Goal: Task Accomplishment & Management: Complete application form

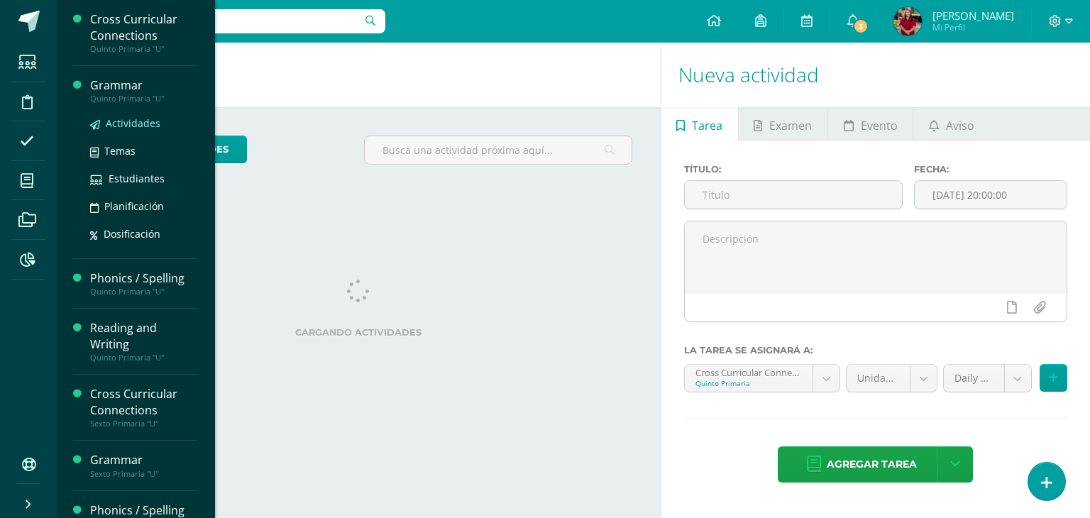
click at [131, 115] on link "Actividades" at bounding box center [144, 123] width 108 height 16
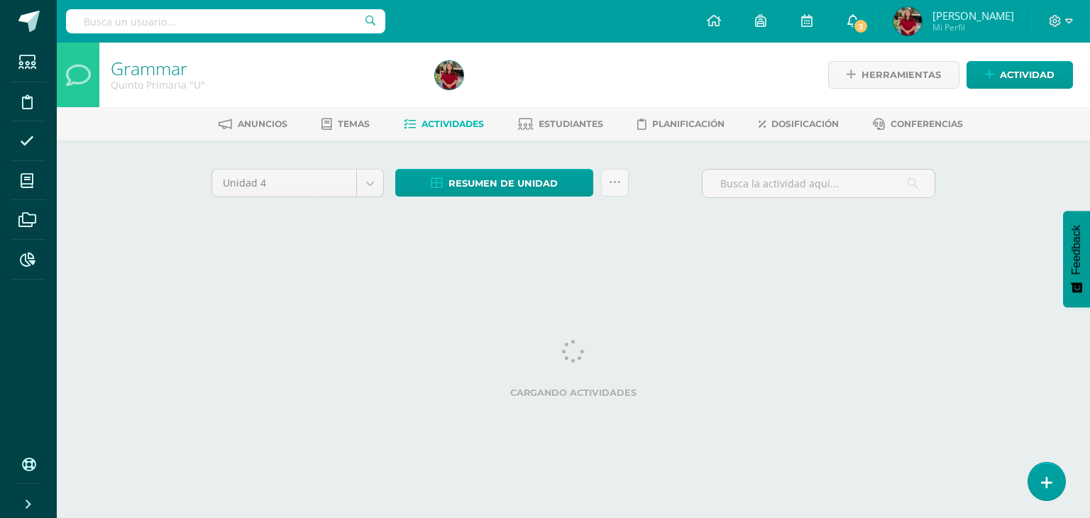
click at [859, 16] on icon at bounding box center [853, 20] width 11 height 13
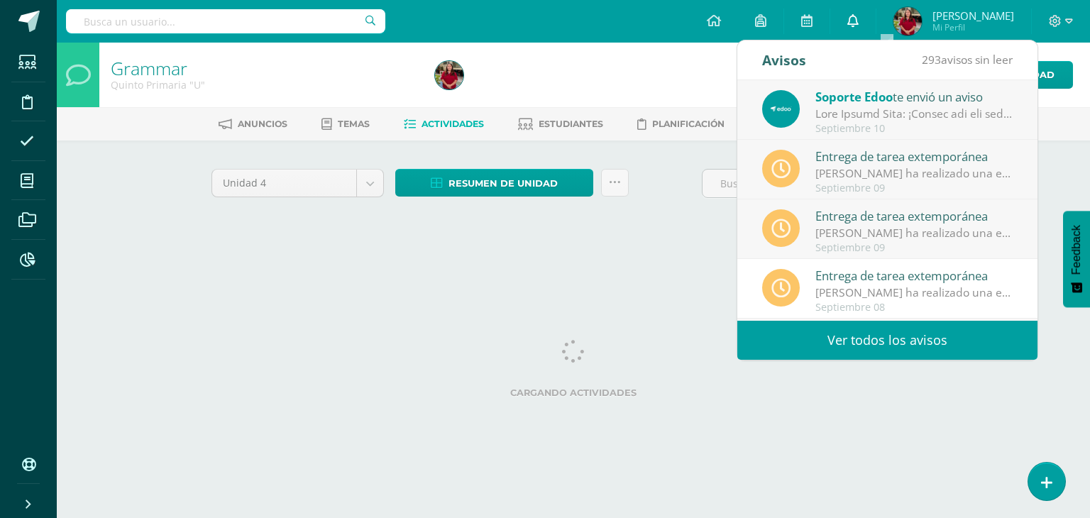
click at [876, 19] on link "0" at bounding box center [853, 21] width 45 height 43
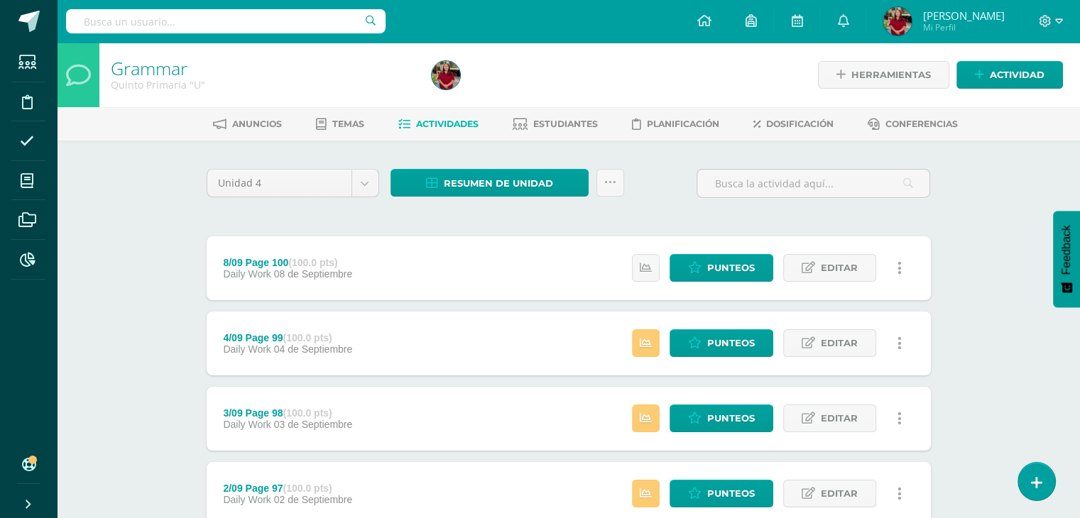
click at [988, 80] on link "Actividad" at bounding box center [1009, 75] width 106 height 28
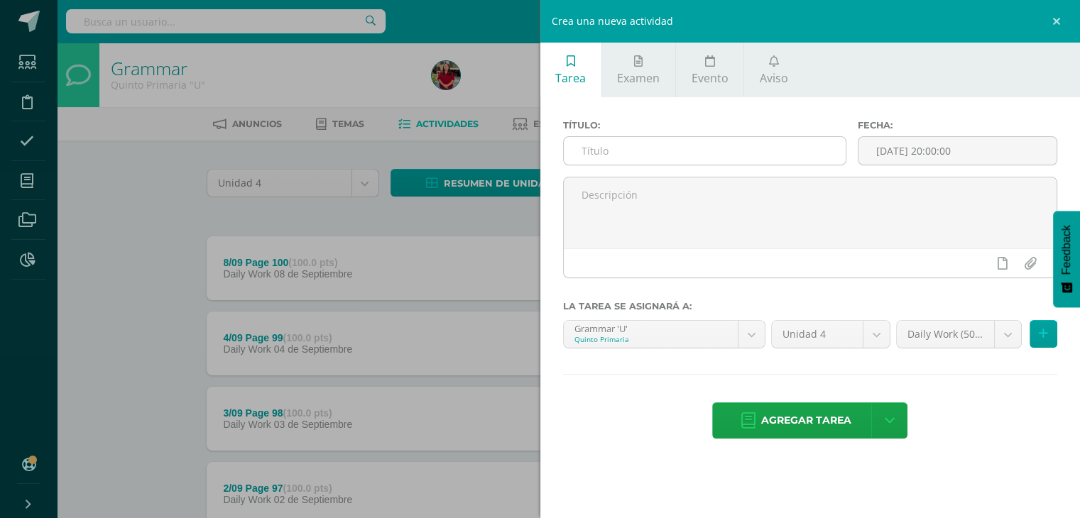
click at [746, 148] on input "text" at bounding box center [705, 151] width 283 height 28
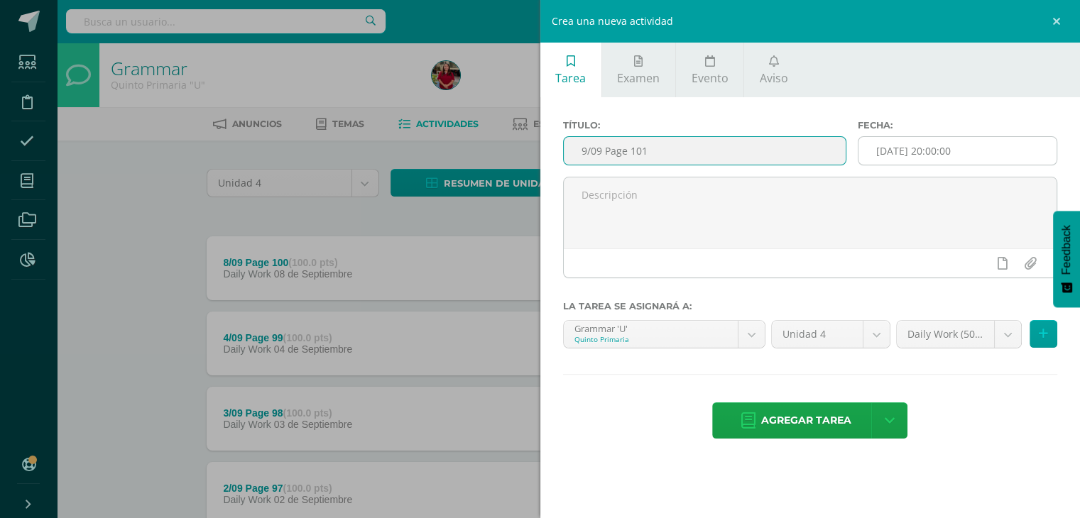
type input "9/09 Page 101"
click at [964, 138] on input "[DATE] 20:00:00" at bounding box center [957, 151] width 198 height 28
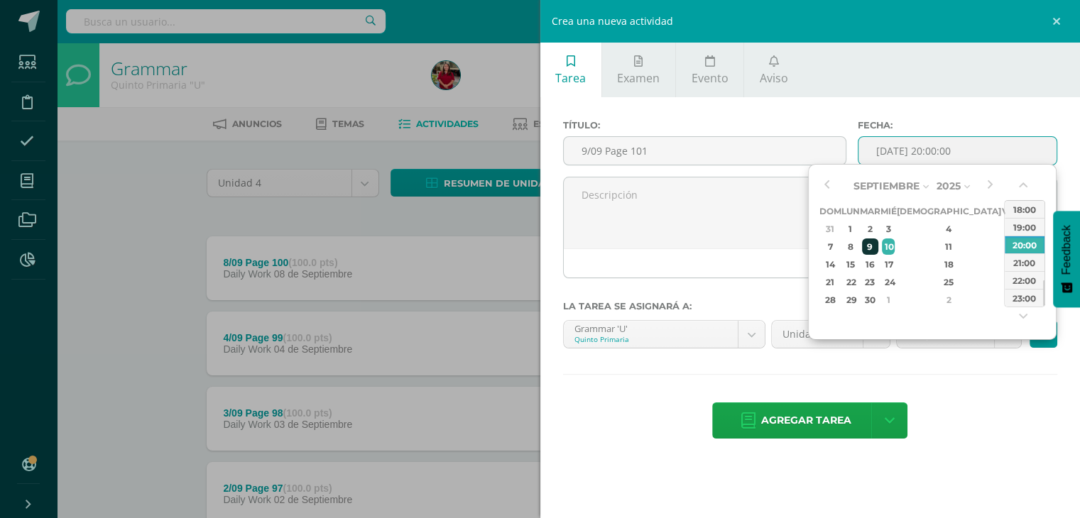
click at [878, 246] on div "9" at bounding box center [870, 247] width 16 height 16
type input "2025-09-09 20:00"
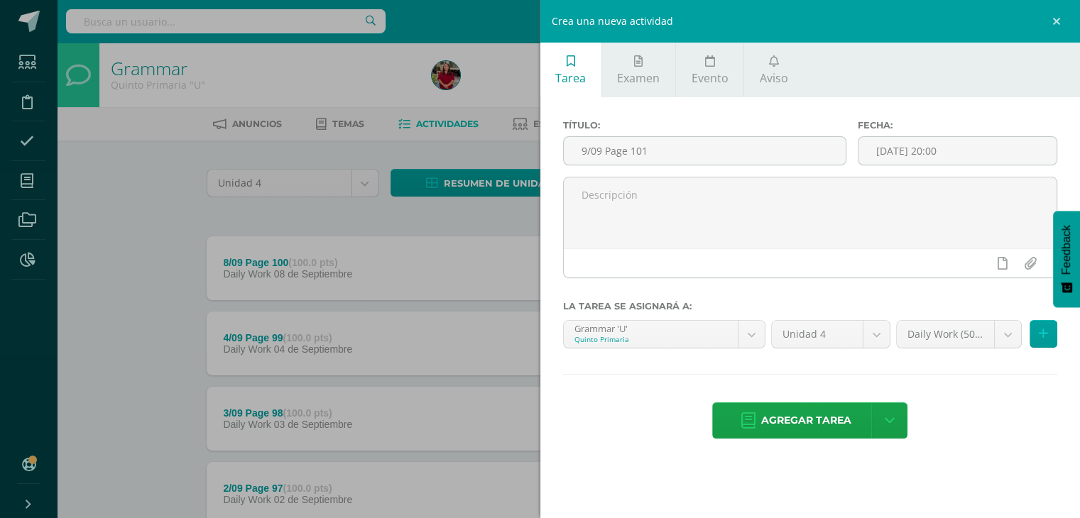
click at [970, 435] on div "Agregar tarea Agregar tarea y ocultar" at bounding box center [810, 422] width 495 height 39
click at [807, 418] on span "Agregar tarea" at bounding box center [806, 420] width 90 height 35
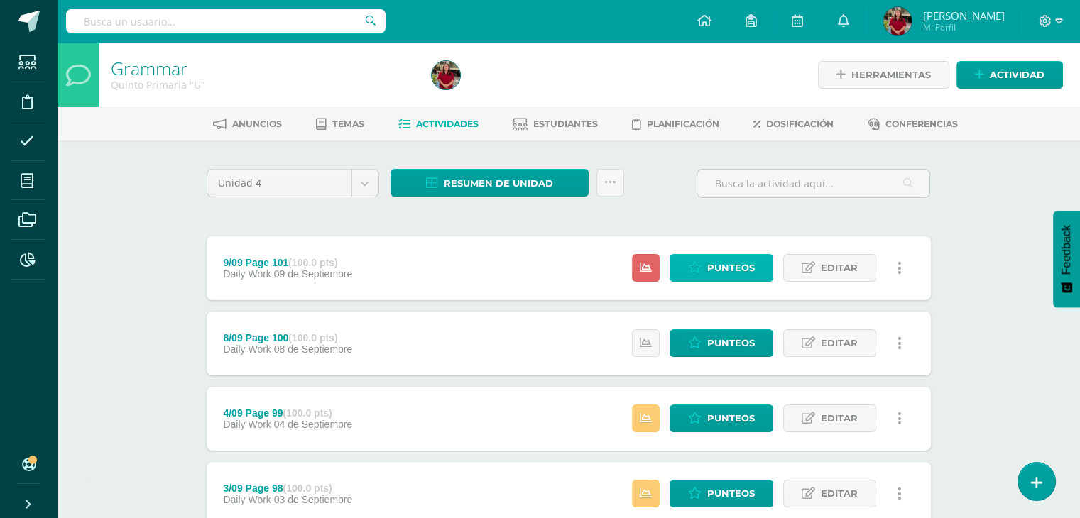
click at [687, 270] on link "Punteos" at bounding box center [721, 268] width 104 height 28
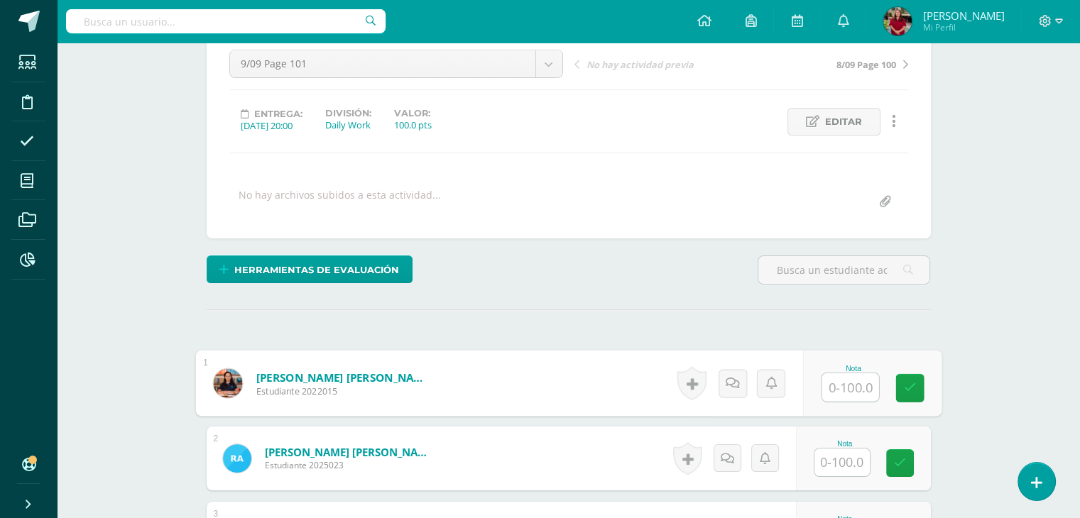
click at [847, 381] on input "text" at bounding box center [849, 387] width 57 height 28
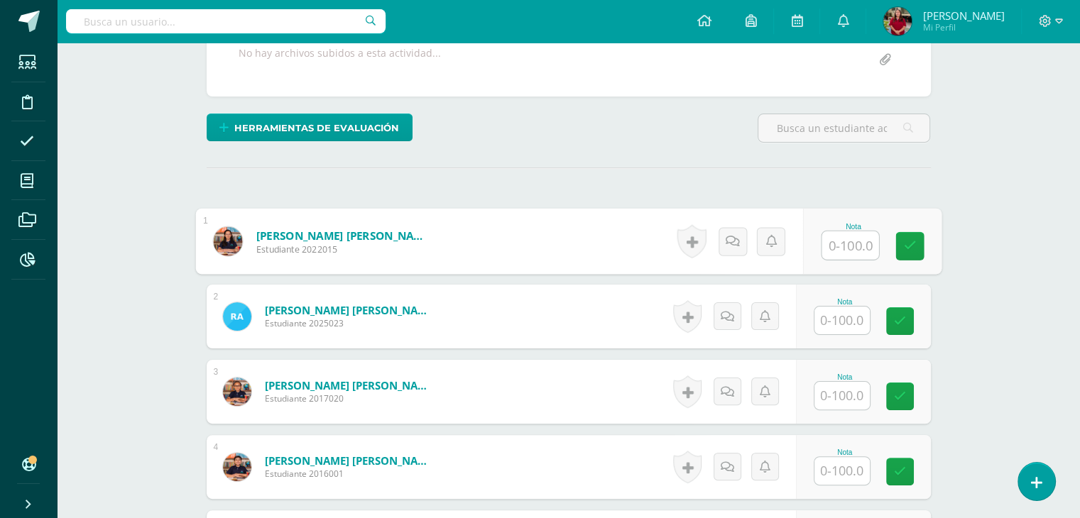
scroll to position [284, 0]
type input "100"
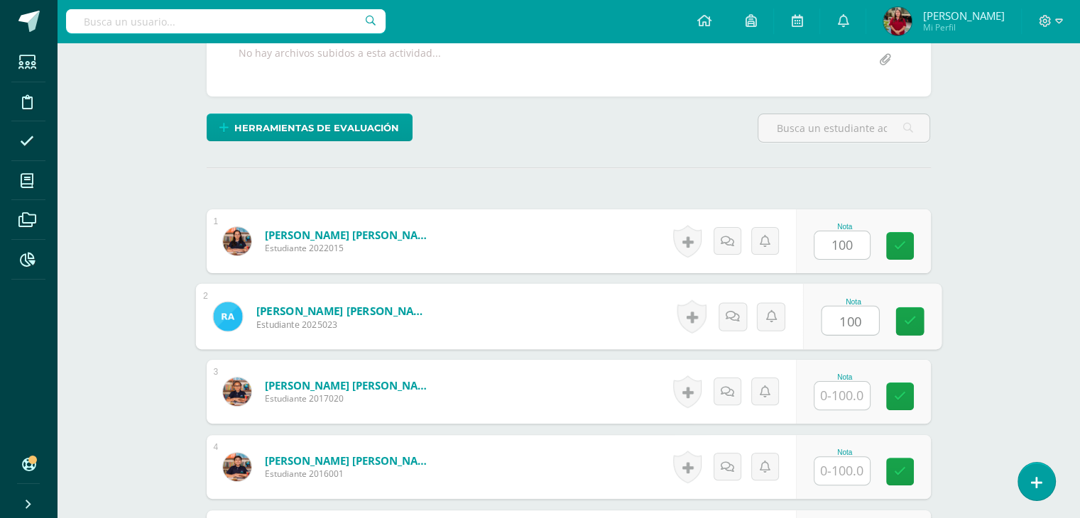
type input "100"
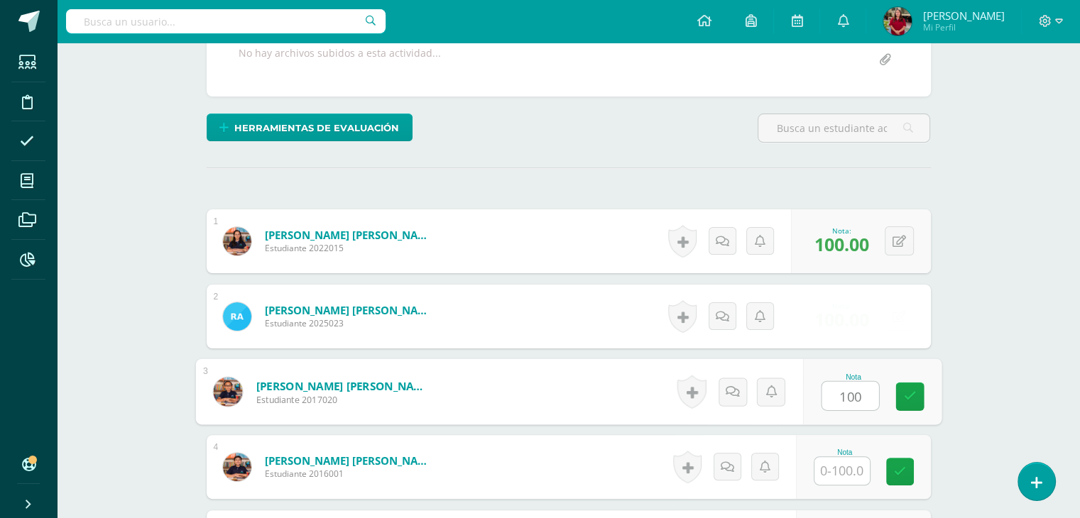
type input "100"
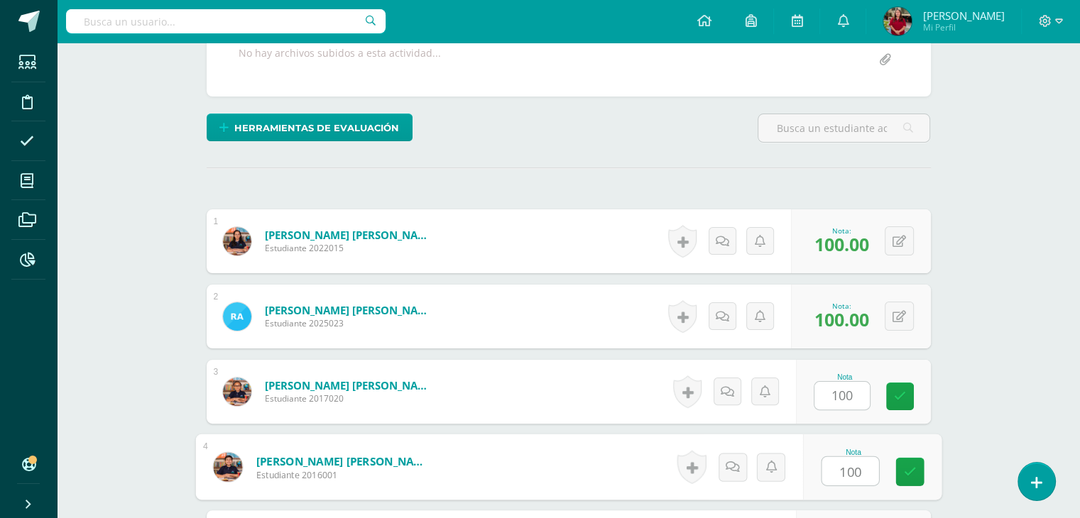
type input "100"
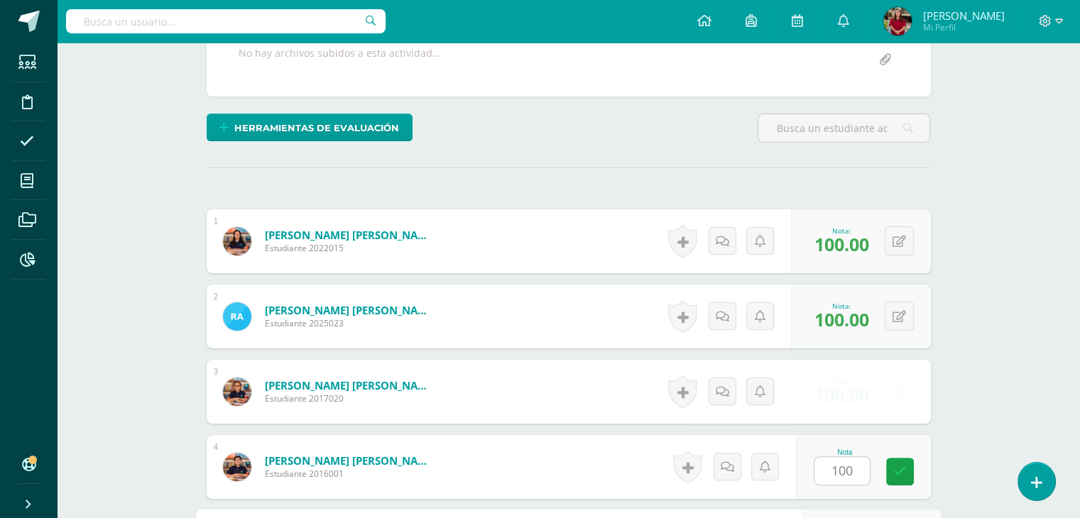
scroll to position [570, 0]
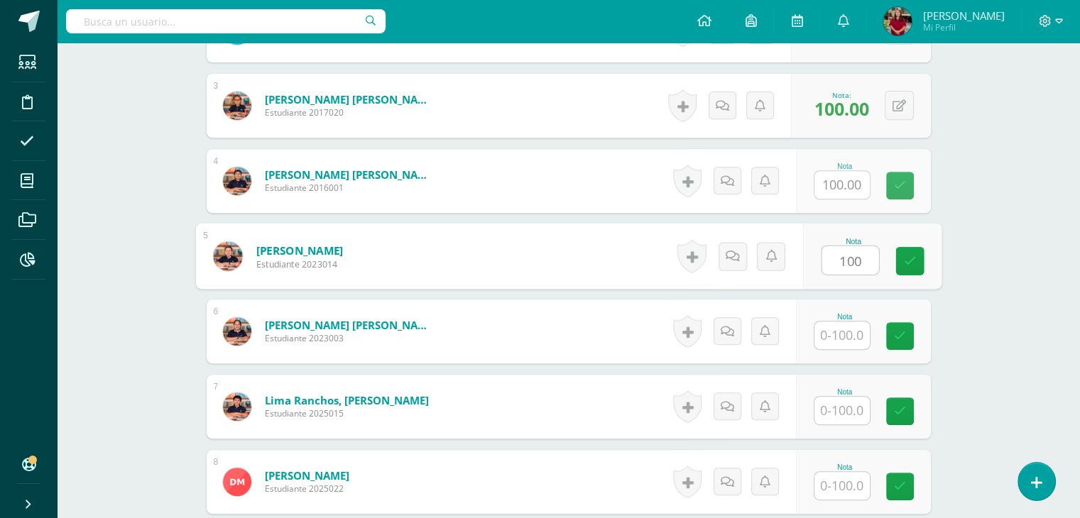
type input "100"
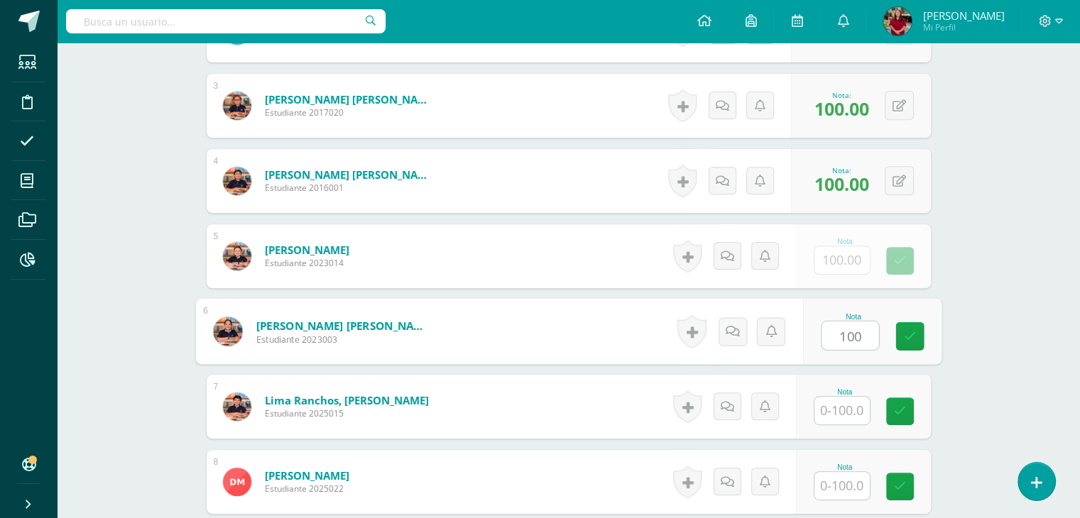
type input "100"
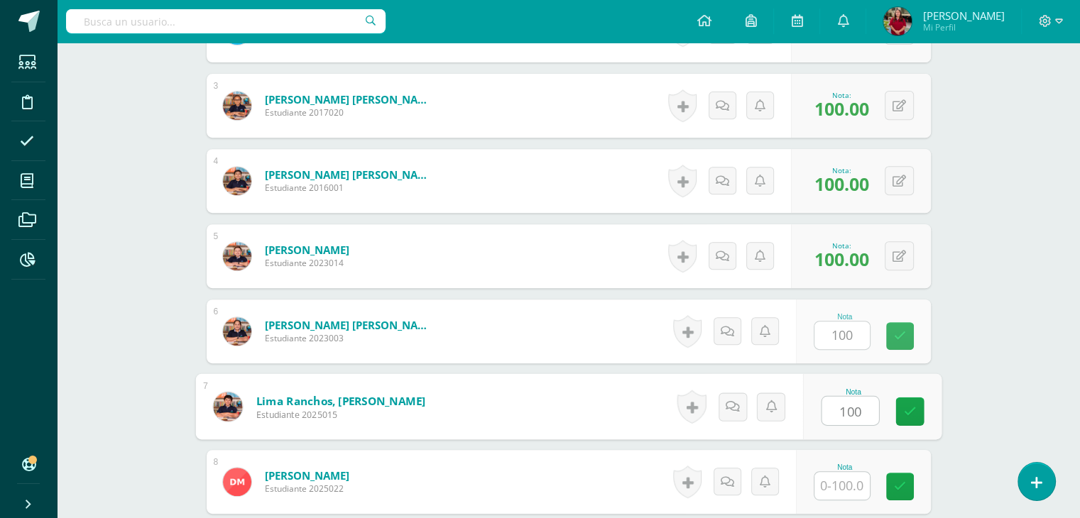
type input "100"
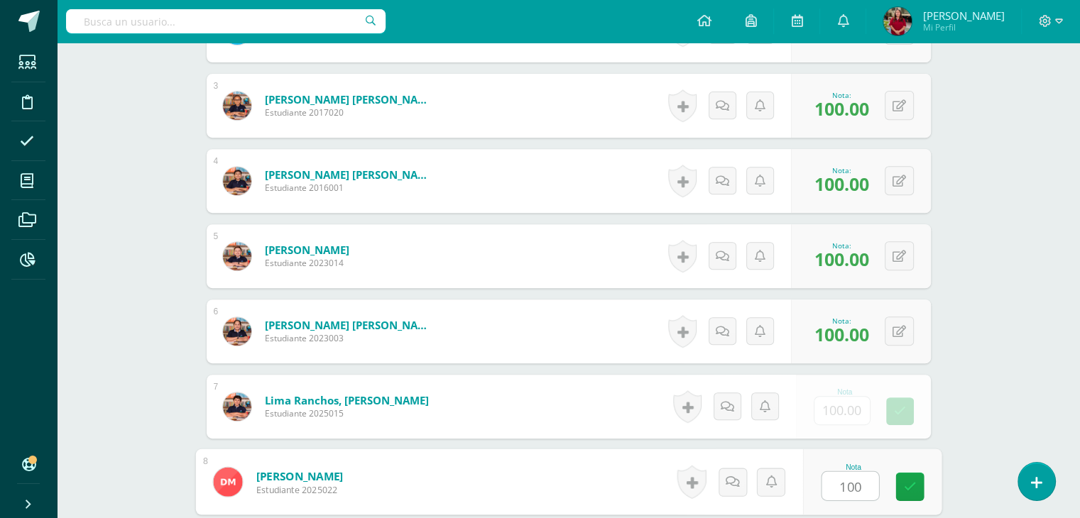
type input "100"
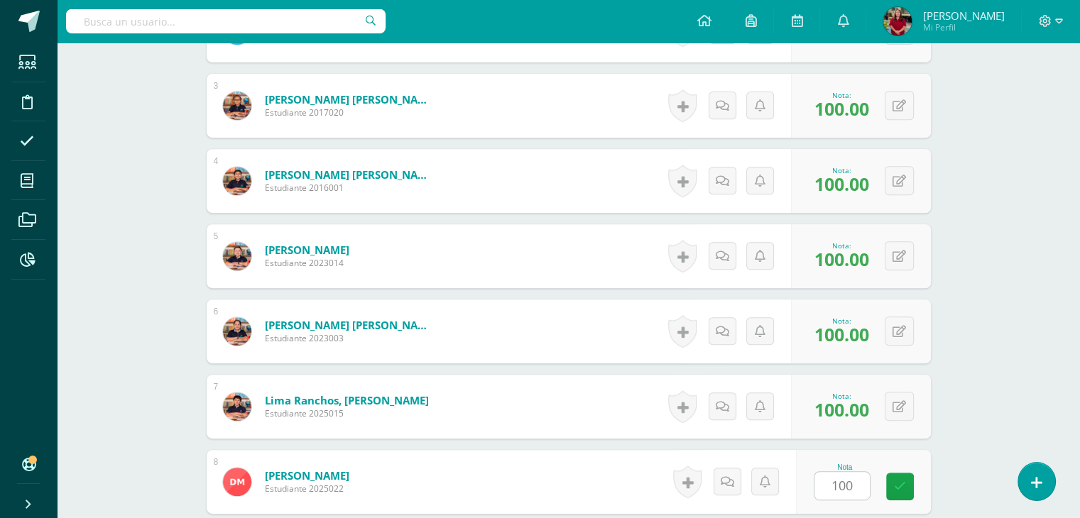
scroll to position [804, 0]
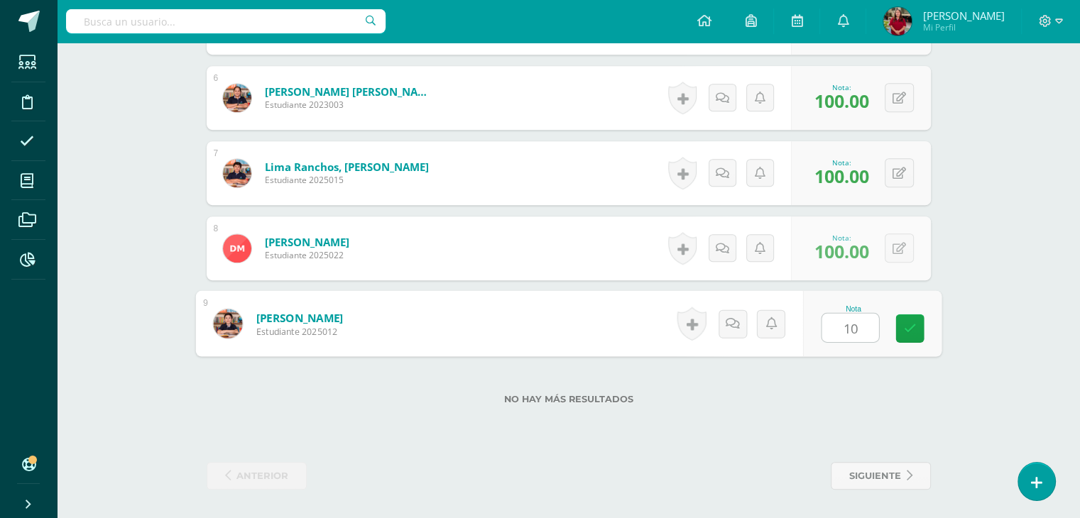
type input "100"
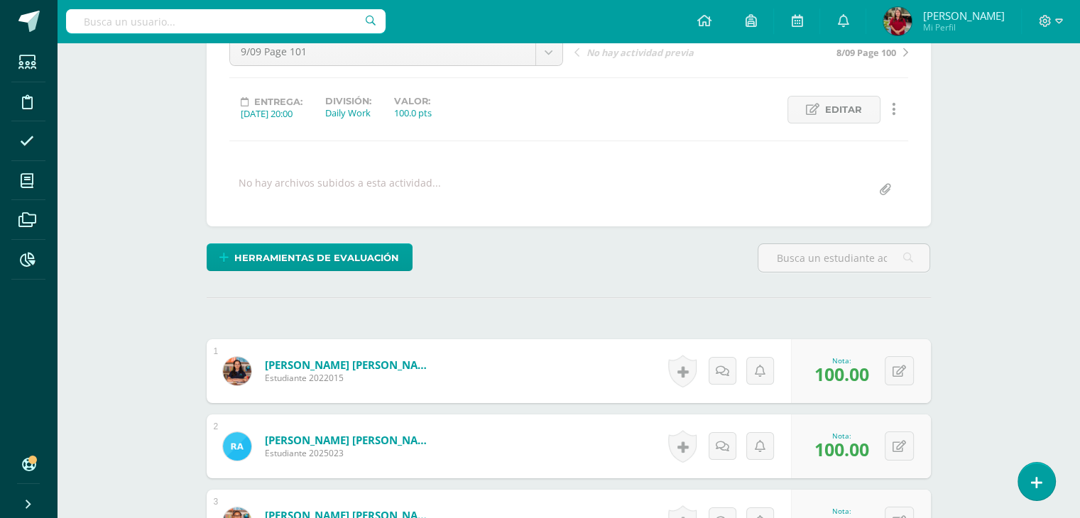
scroll to position [0, 0]
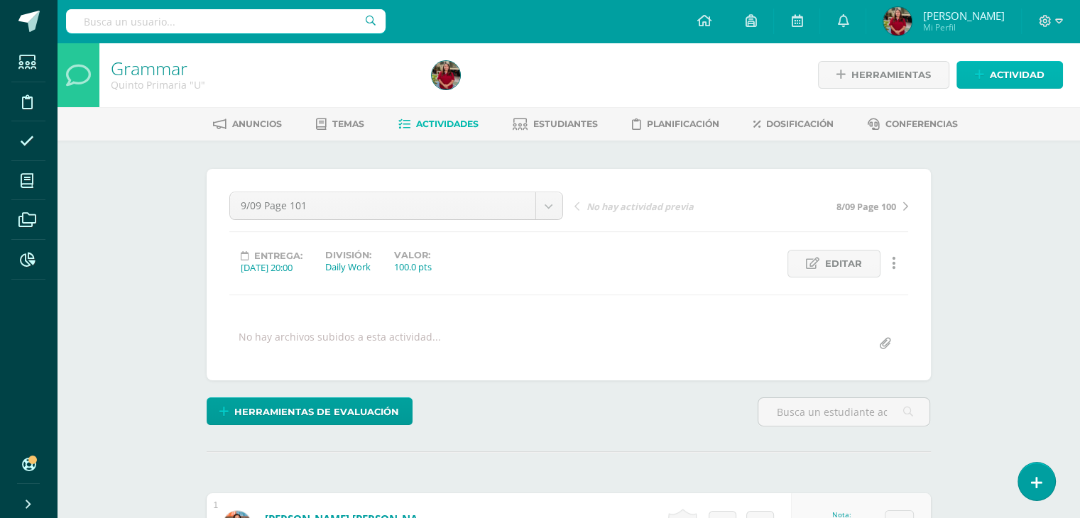
click at [1027, 69] on span "Actividad" at bounding box center [1017, 75] width 55 height 26
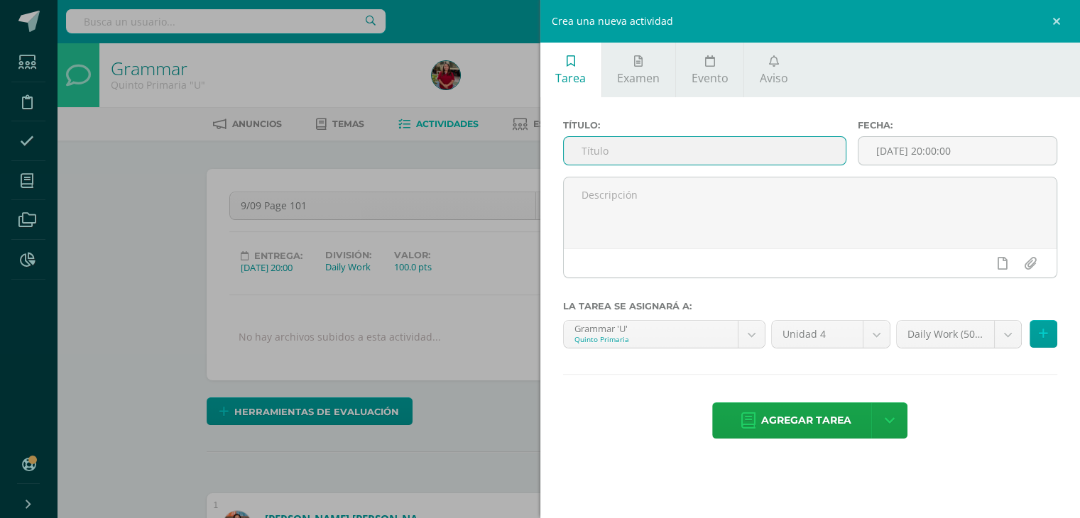
click at [613, 157] on input "text" at bounding box center [705, 151] width 283 height 28
type input "10/09 Page 102"
click at [808, 412] on span "Agregar tarea" at bounding box center [806, 420] width 90 height 35
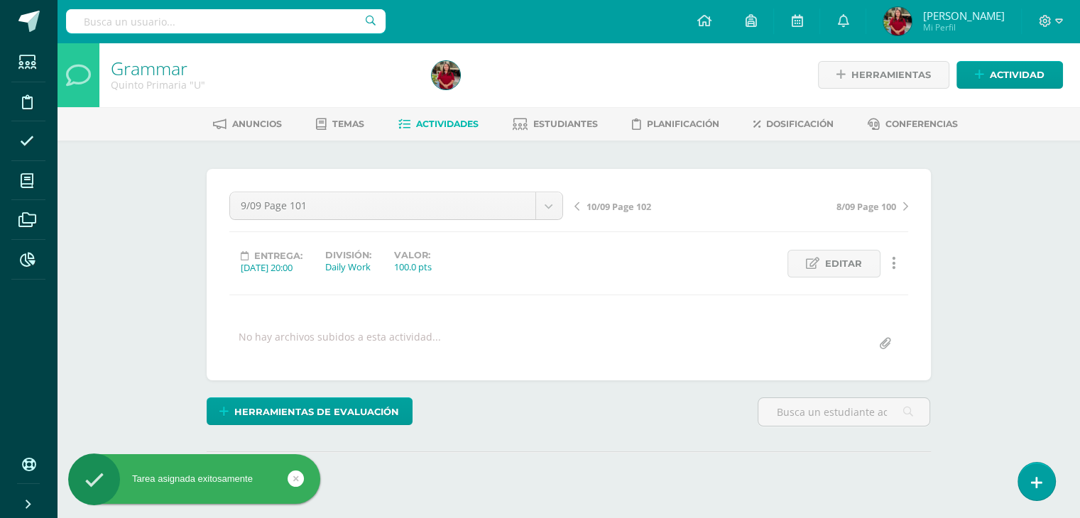
click at [636, 207] on span "10/09 Page 102" at bounding box center [618, 206] width 65 height 13
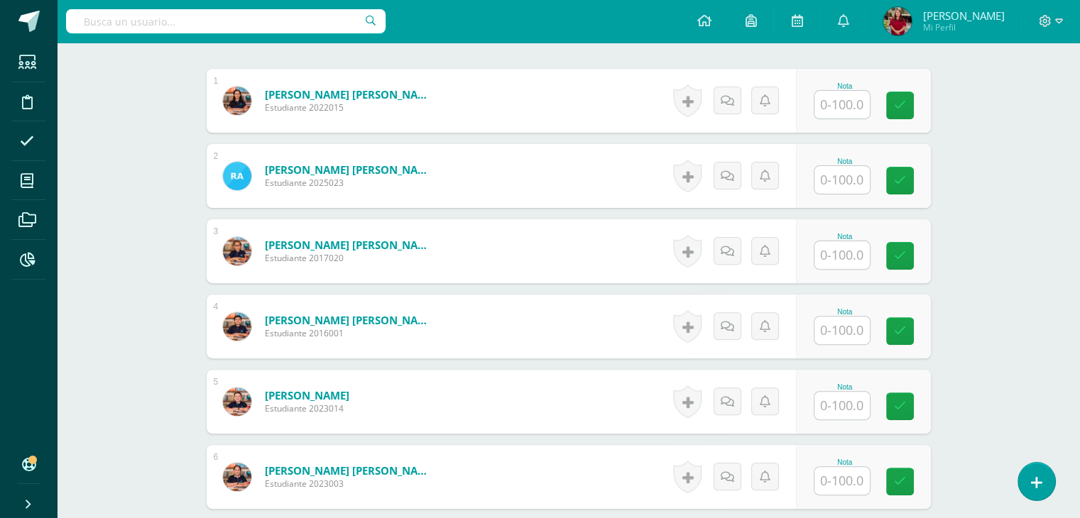
scroll to position [425, 0]
click at [843, 103] on input "text" at bounding box center [841, 104] width 55 height 28
type input "100"
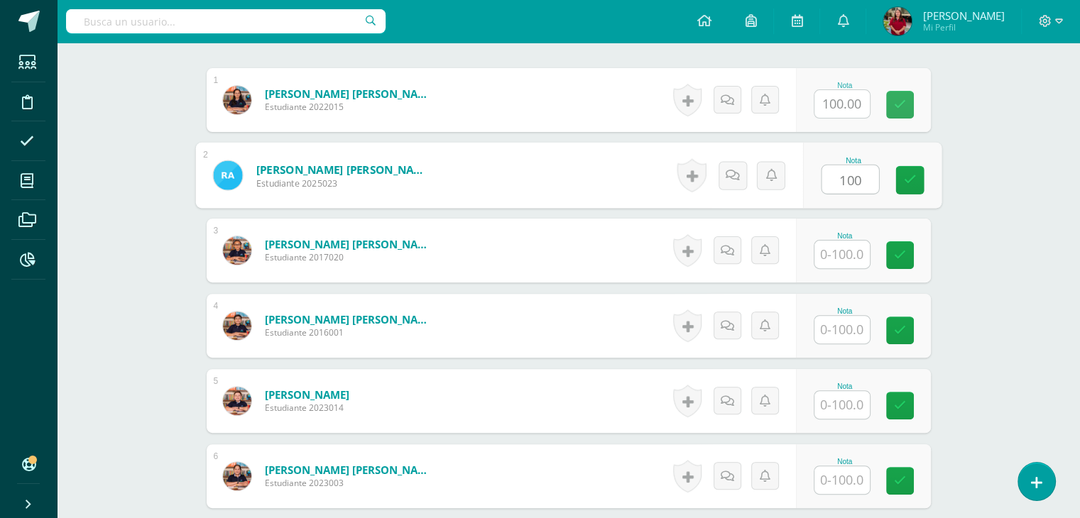
type input "100"
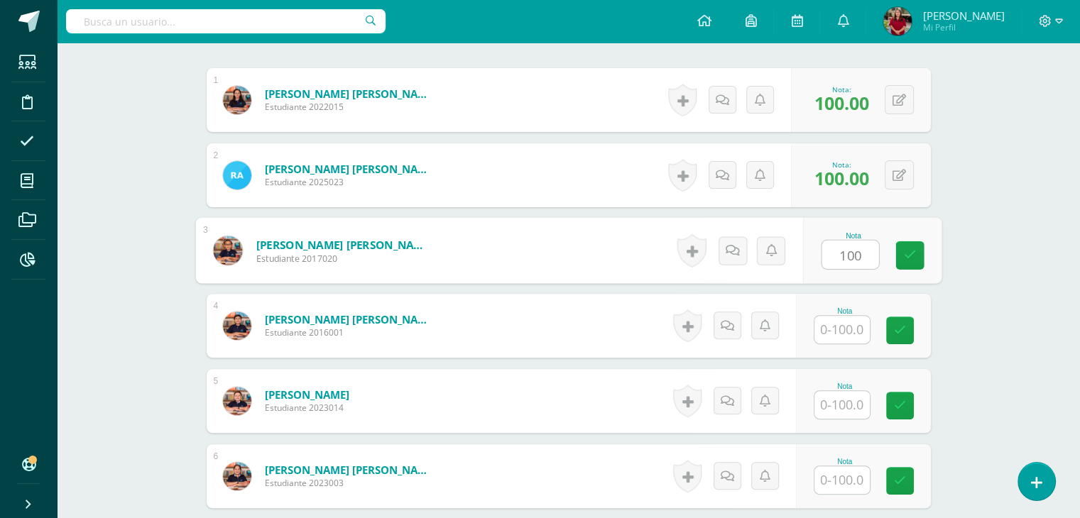
type input "100"
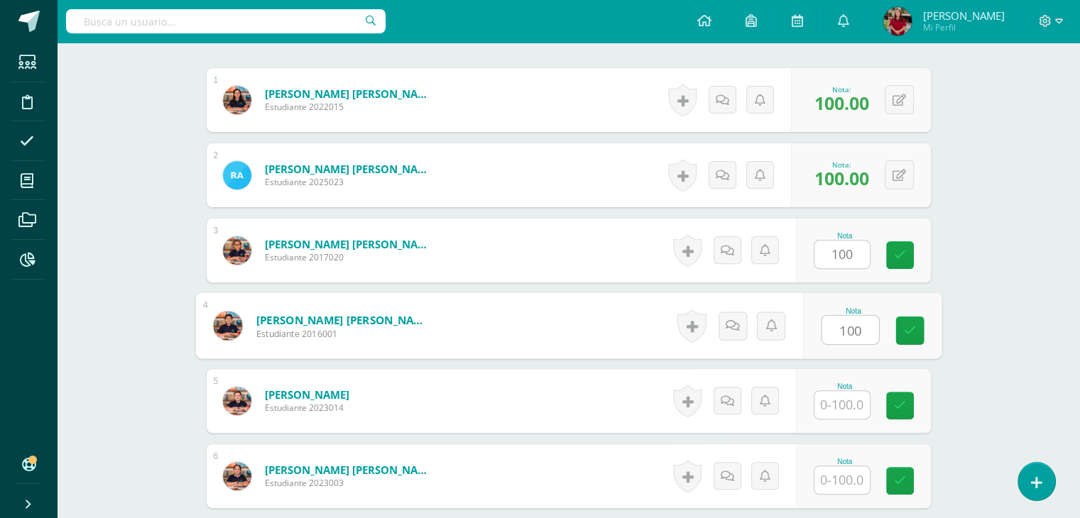
type input "100"
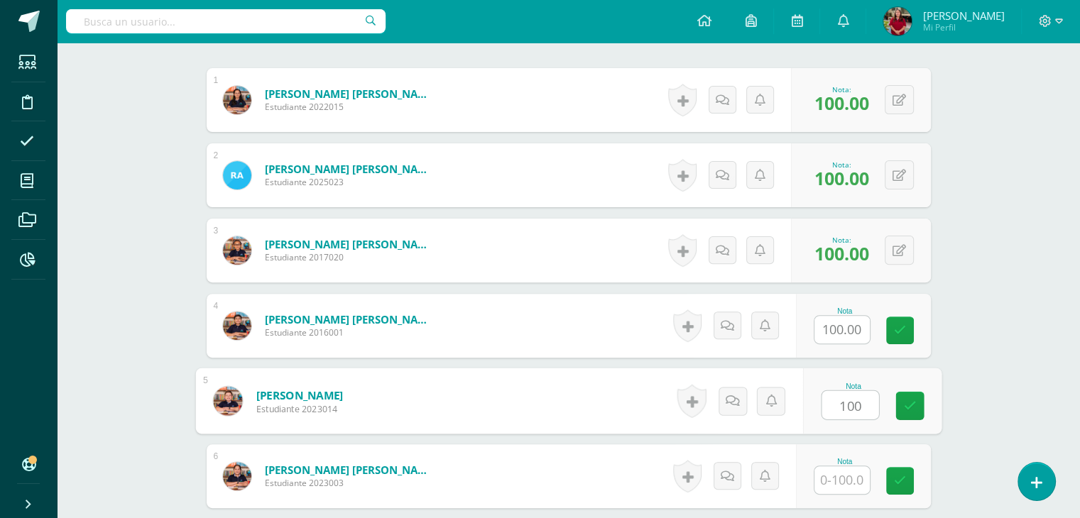
type input "100"
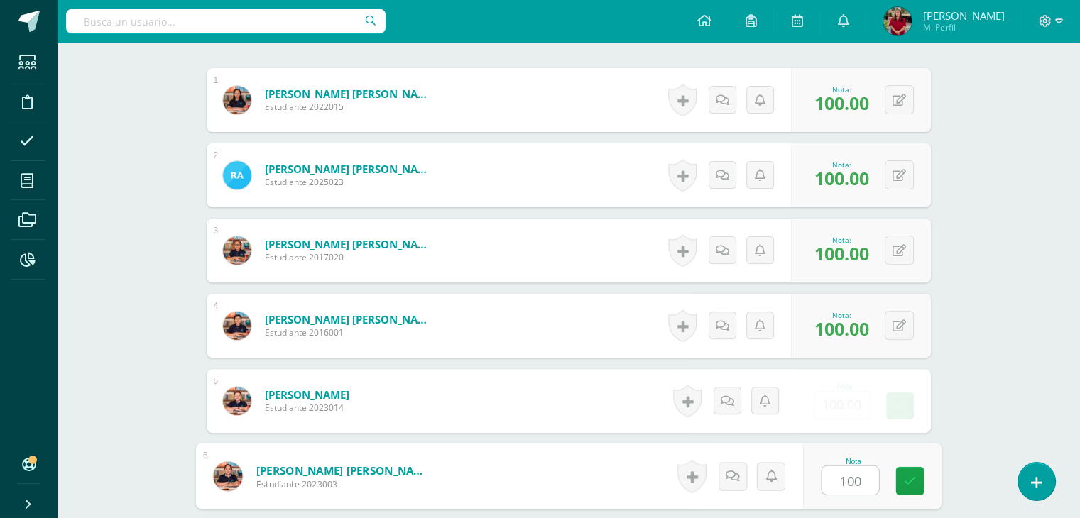
type input "100"
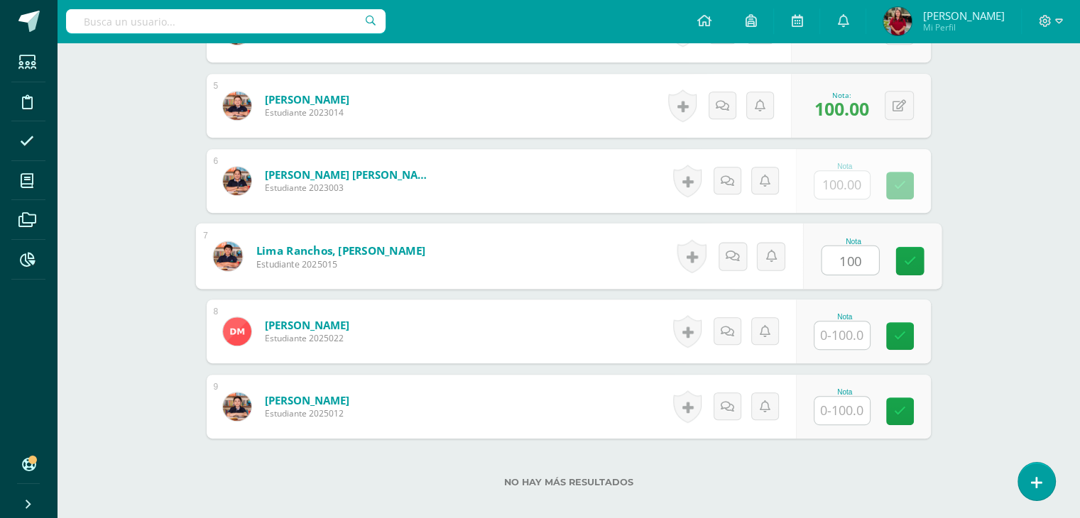
type input "100"
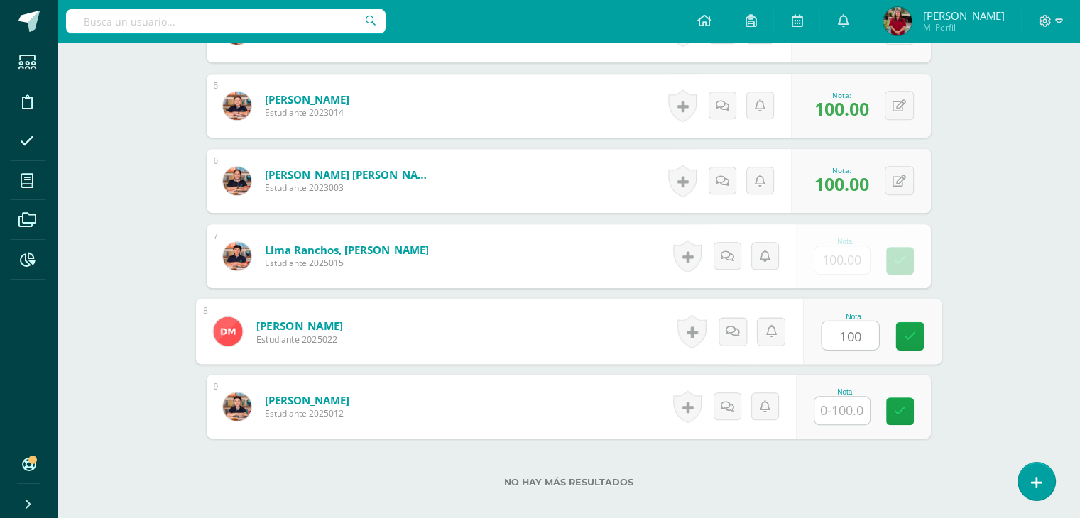
type input "100"
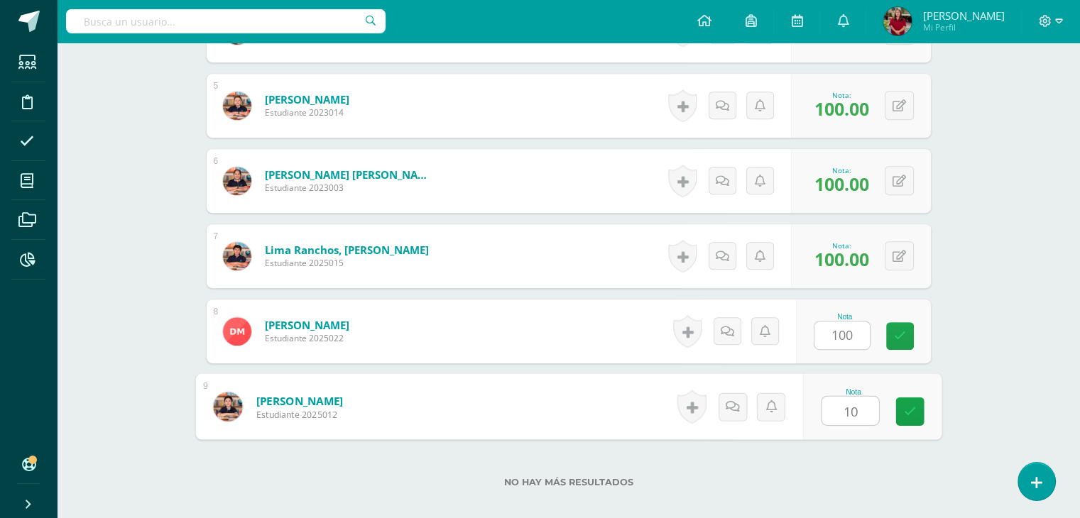
type input "100"
